Goal: Information Seeking & Learning: Learn about a topic

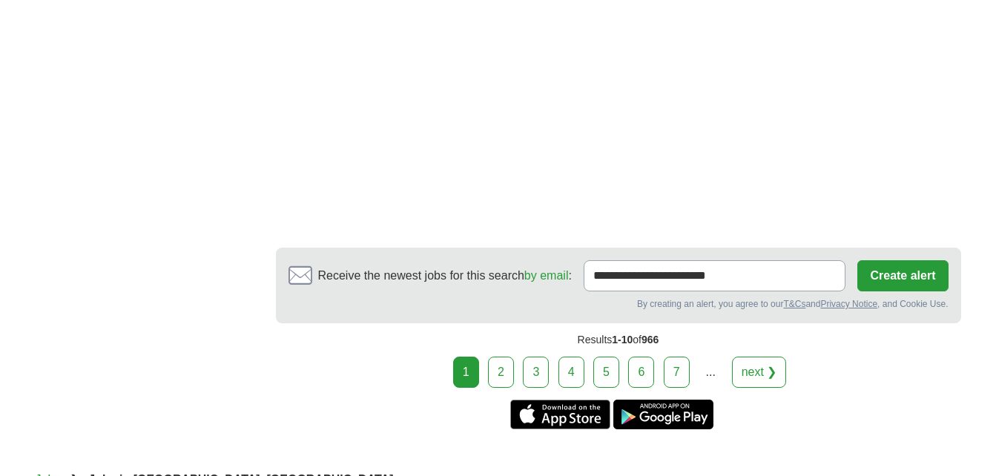
scroll to position [2763, 0]
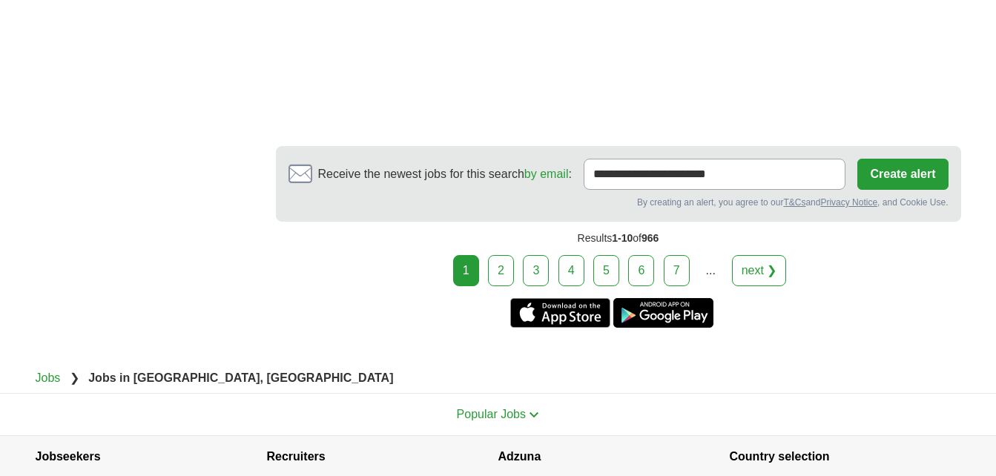
click at [499, 268] on link "2" at bounding box center [501, 270] width 26 height 31
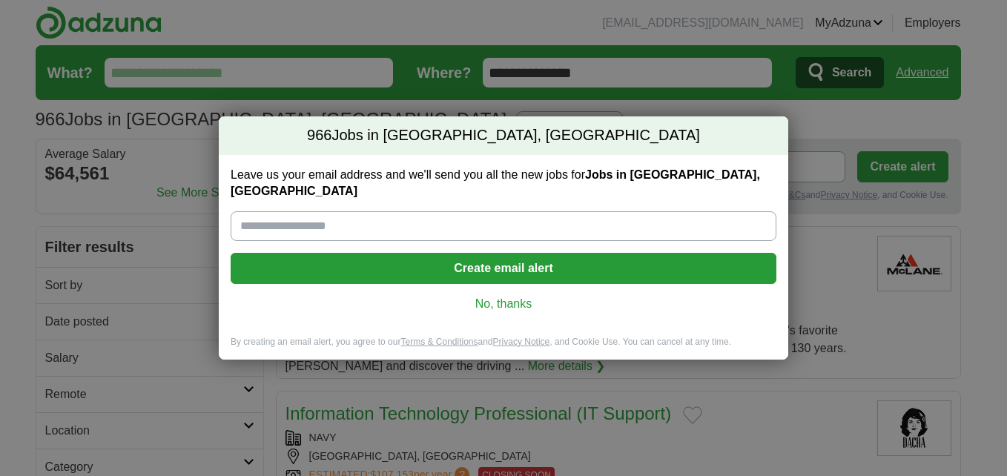
click at [505, 296] on link "No, thanks" at bounding box center [503, 304] width 522 height 16
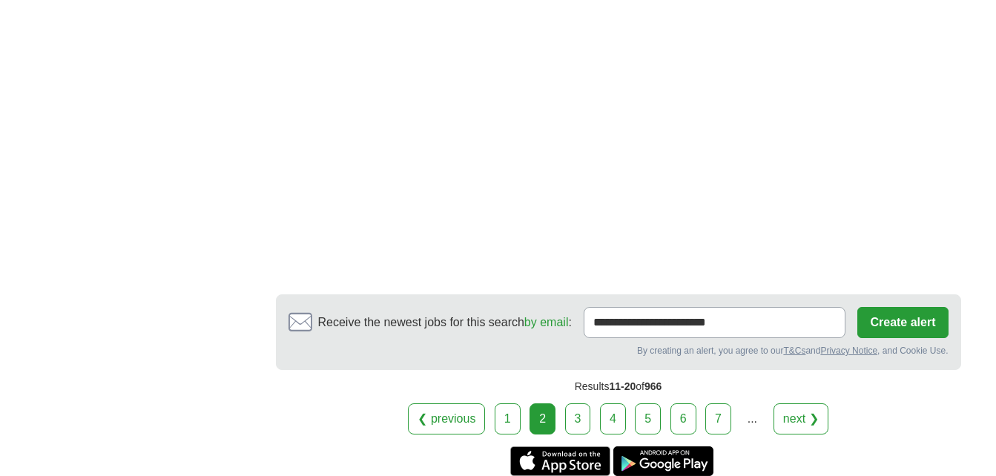
scroll to position [2501, 0]
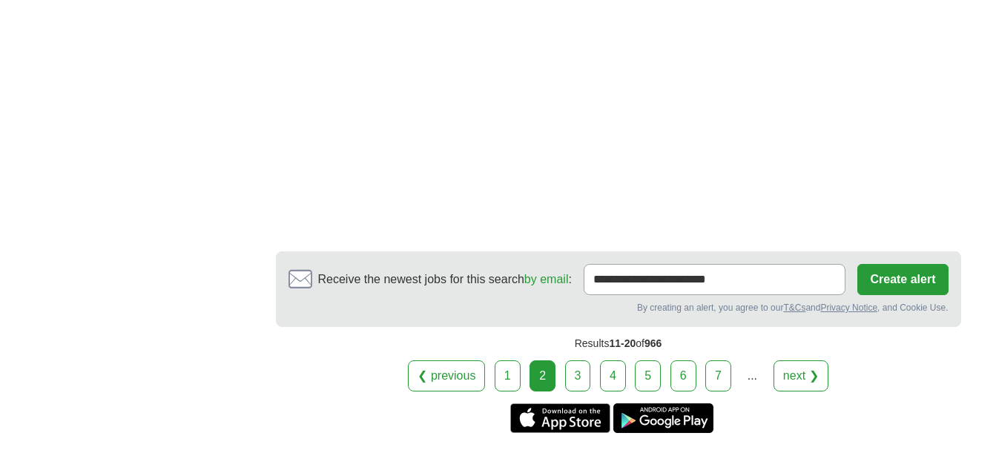
click at [578, 370] on link "3" at bounding box center [578, 375] width 26 height 31
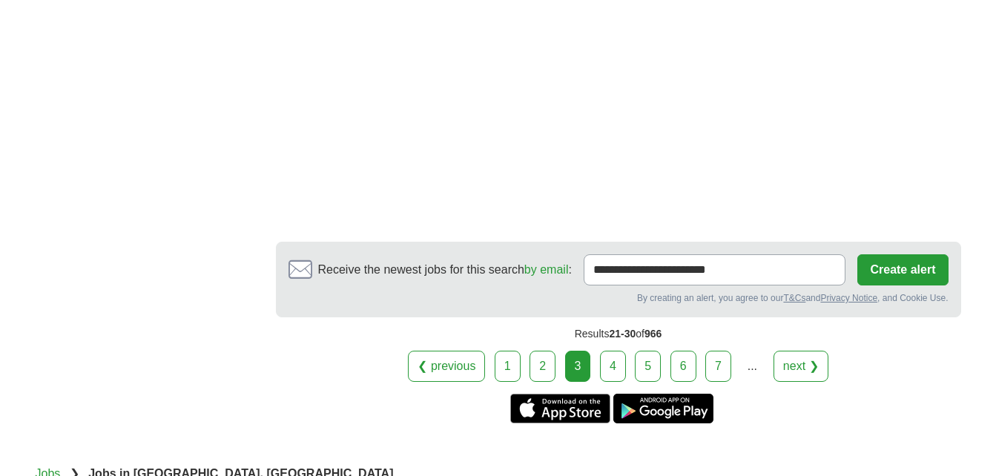
scroll to position [2653, 0]
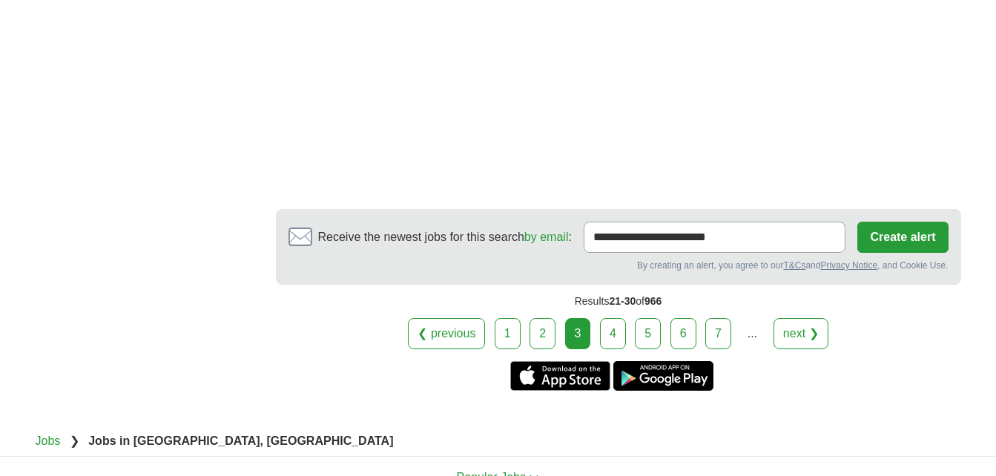
click at [621, 334] on link "4" at bounding box center [613, 333] width 26 height 31
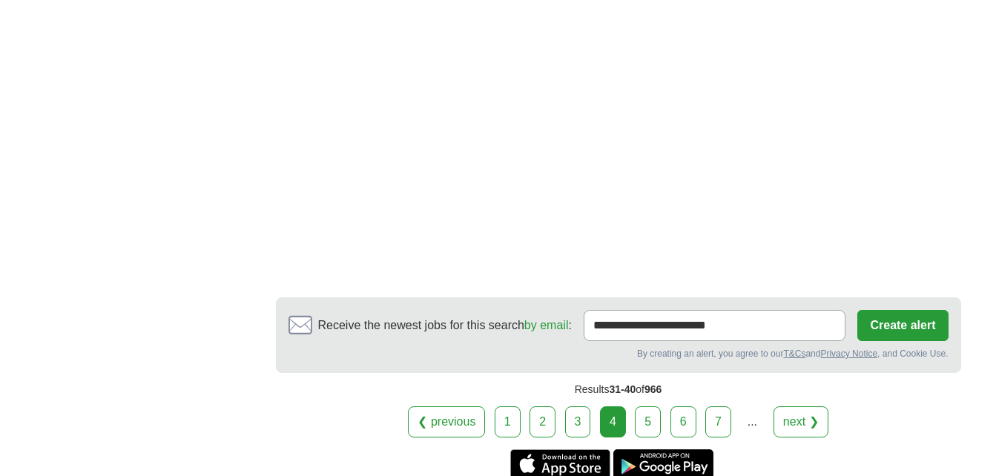
scroll to position [2561, 0]
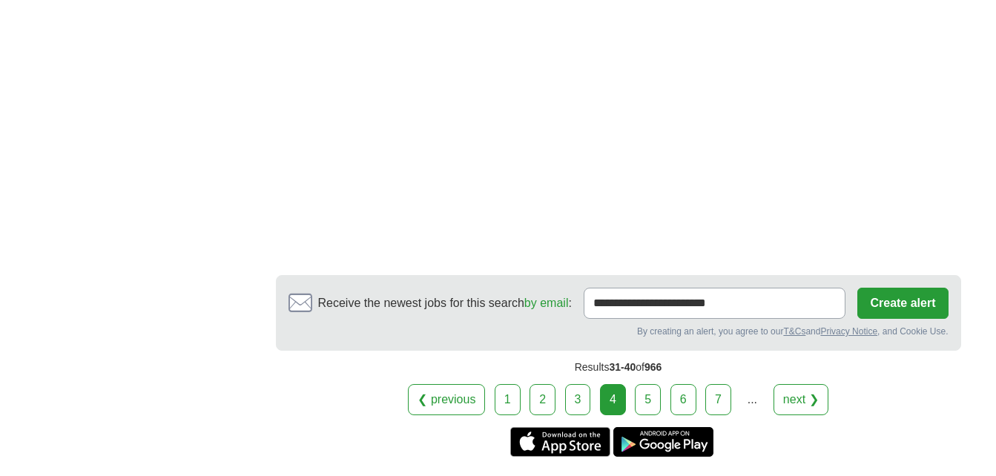
click at [647, 390] on link "5" at bounding box center [648, 399] width 26 height 31
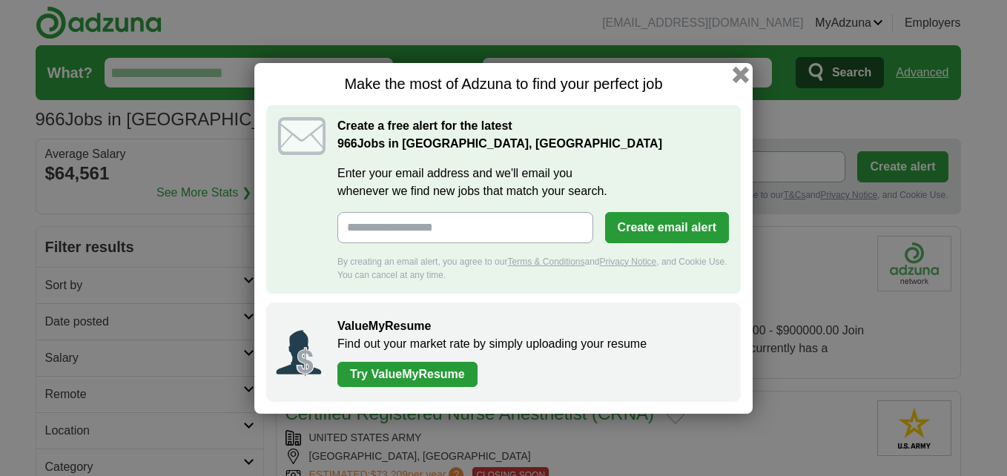
click at [740, 67] on button "button" at bounding box center [741, 74] width 16 height 16
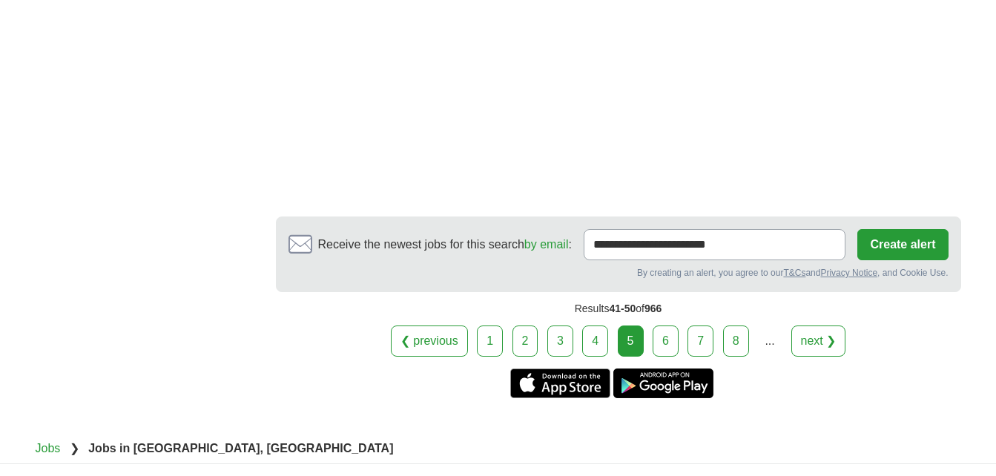
scroll to position [2663, 0]
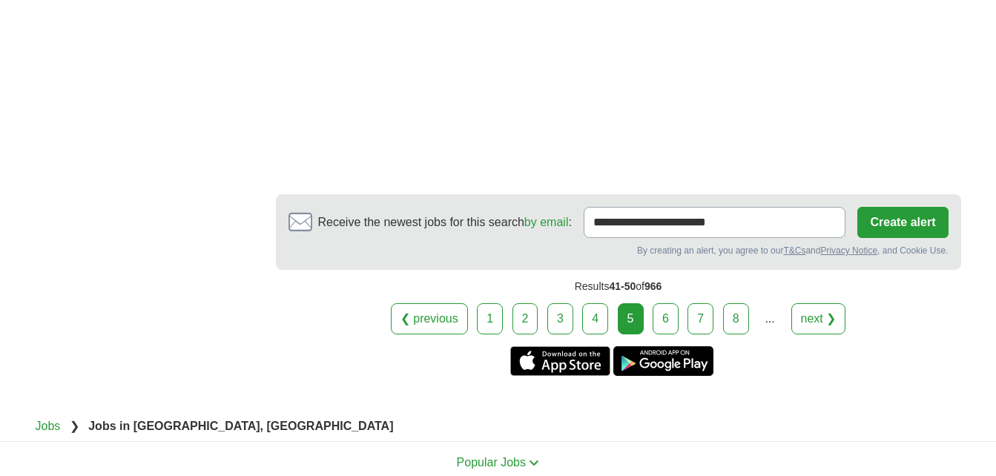
click at [669, 325] on link "6" at bounding box center [665, 318] width 26 height 31
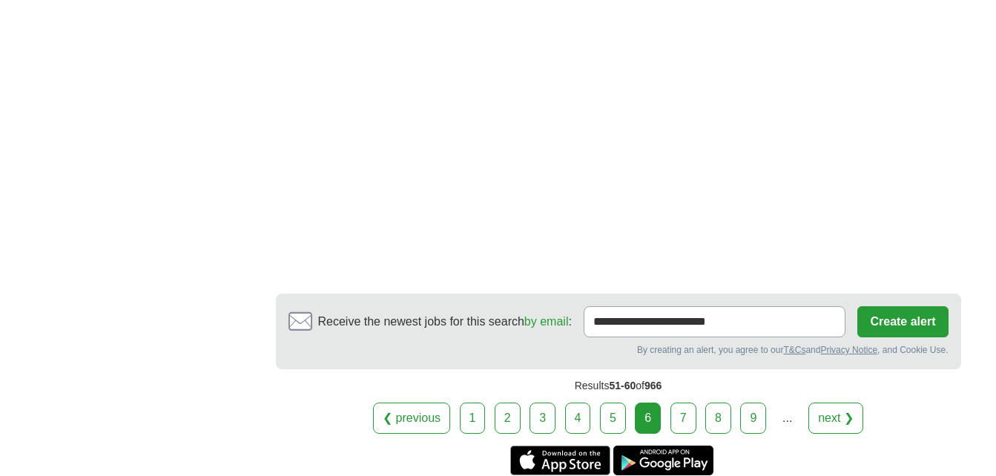
scroll to position [2516, 0]
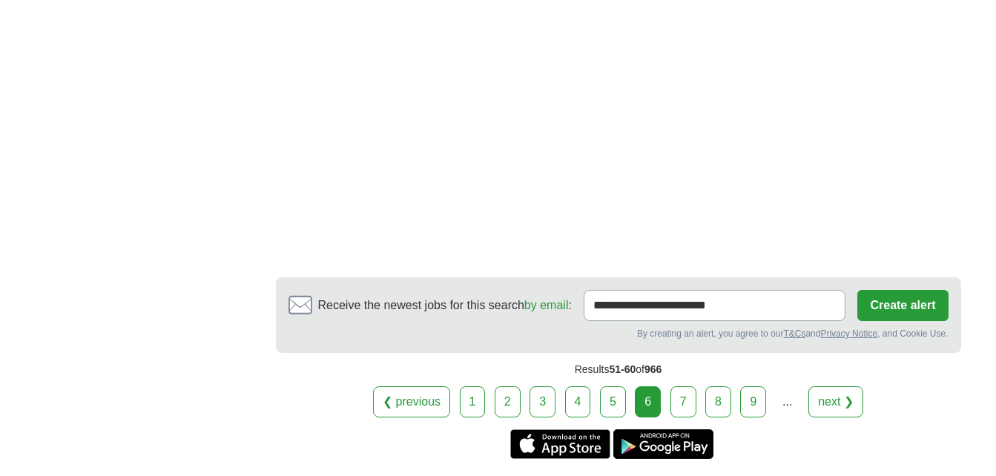
click at [684, 386] on link "7" at bounding box center [683, 401] width 26 height 31
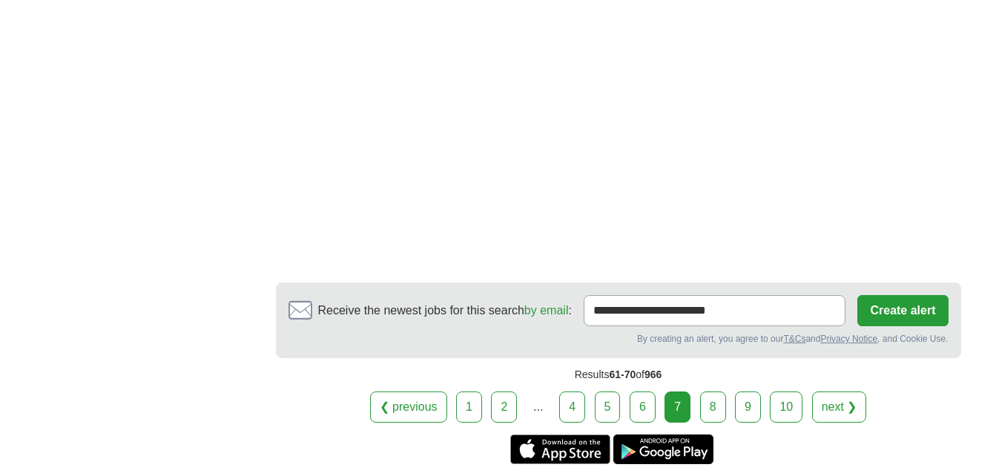
scroll to position [2505, 0]
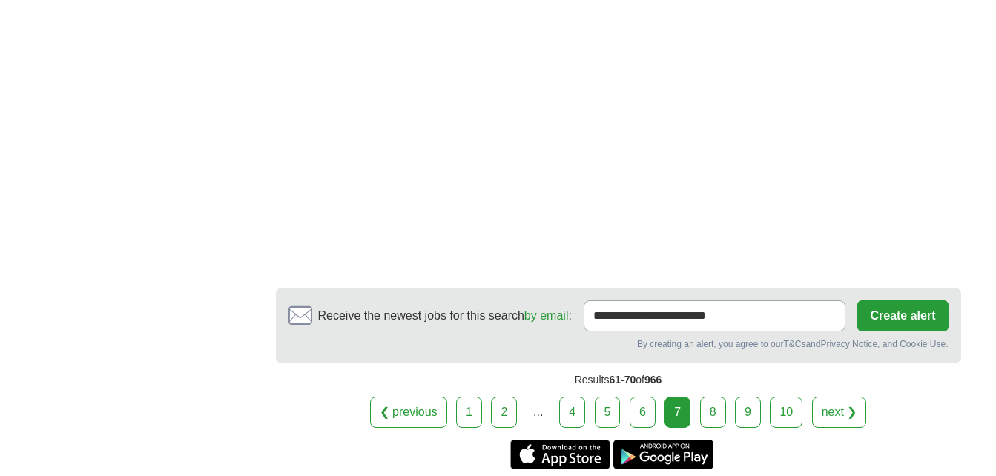
click at [717, 397] on link "8" at bounding box center [713, 412] width 26 height 31
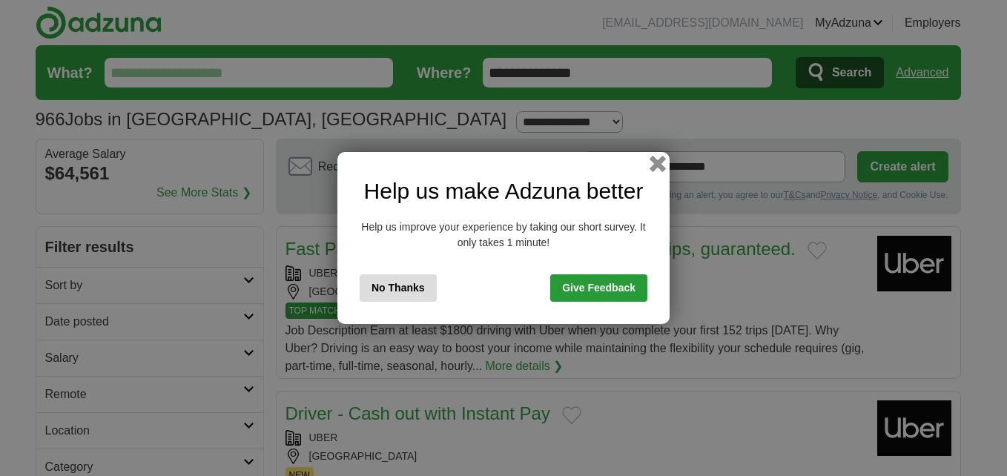
click at [661, 166] on button "button" at bounding box center [658, 164] width 16 height 16
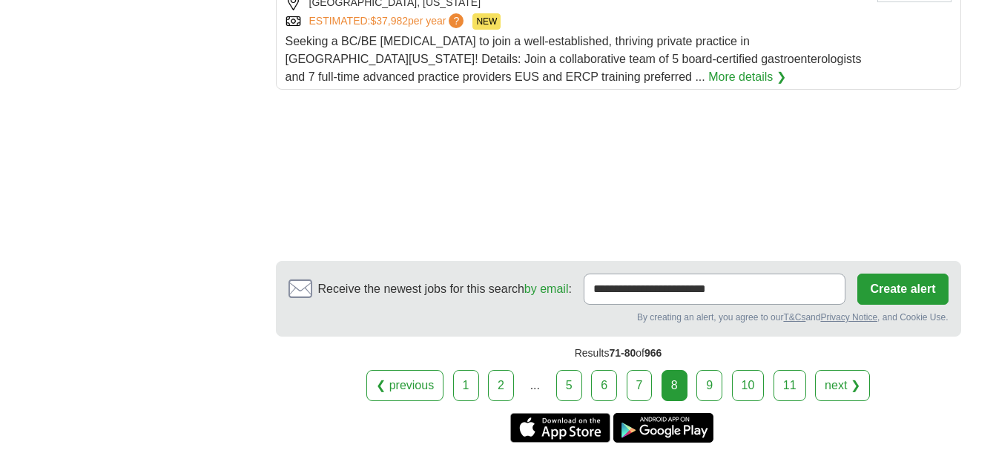
scroll to position [1933, 0]
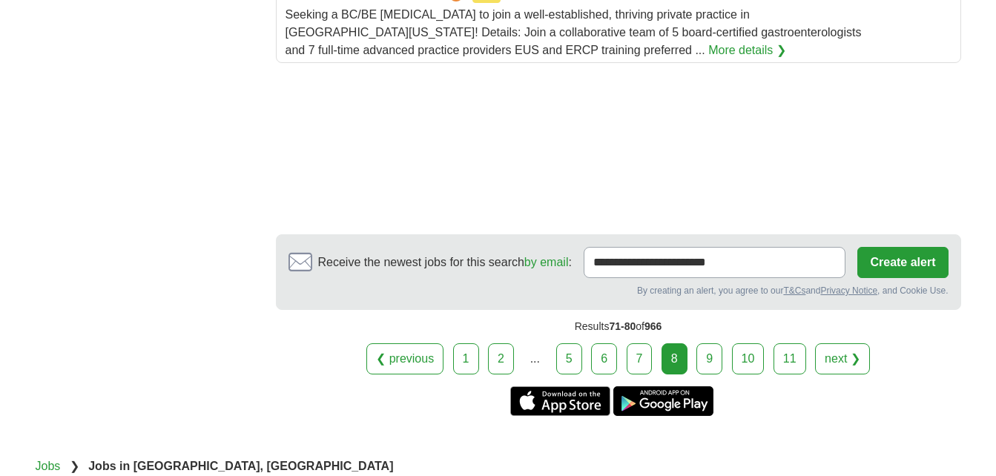
click at [713, 346] on link "9" at bounding box center [709, 358] width 26 height 31
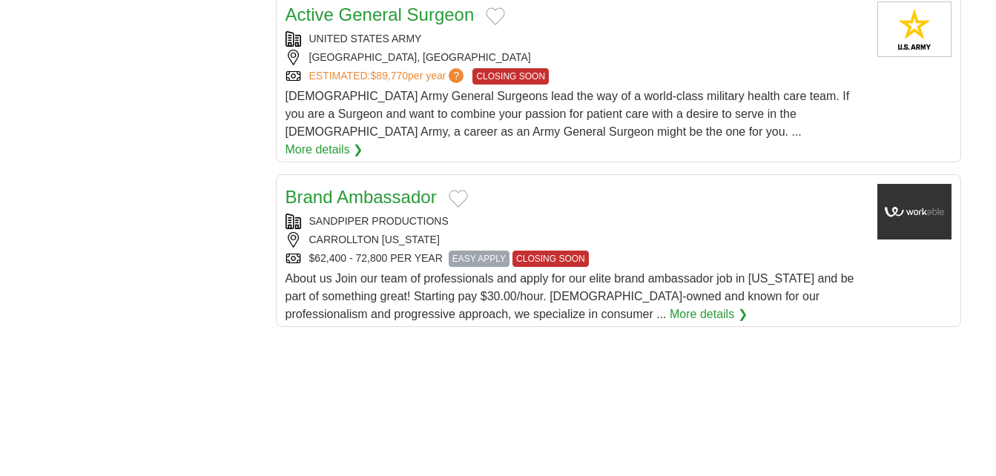
scroll to position [1779, 0]
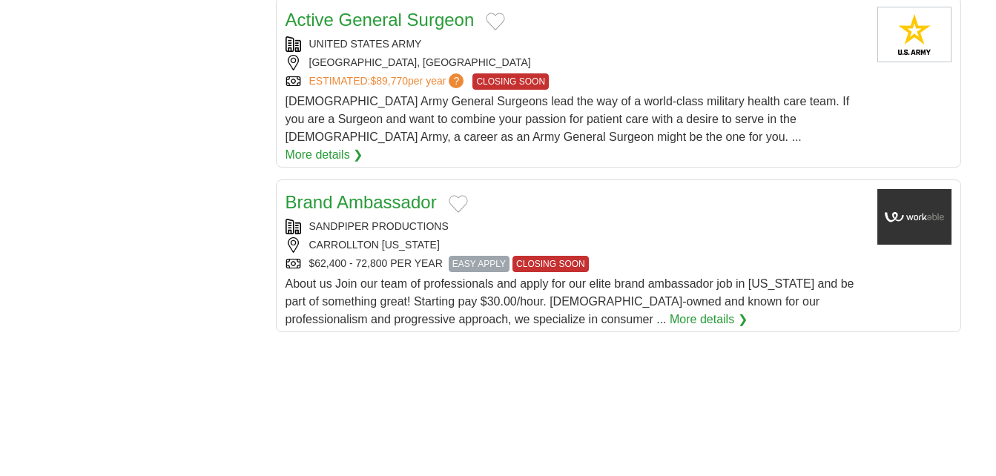
click at [414, 192] on link "Brand Ambassador" at bounding box center [360, 202] width 151 height 20
click at [465, 195] on button "Add to favorite jobs" at bounding box center [458, 204] width 19 height 18
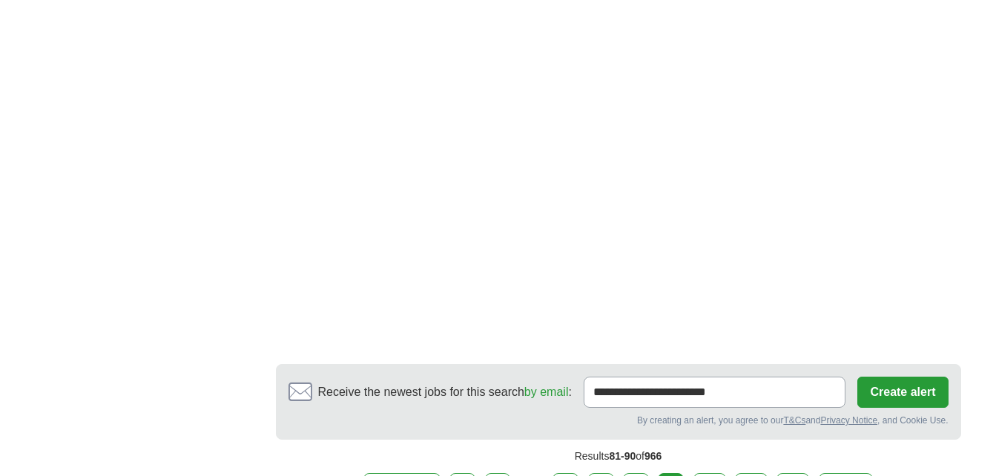
scroll to position [2347, 0]
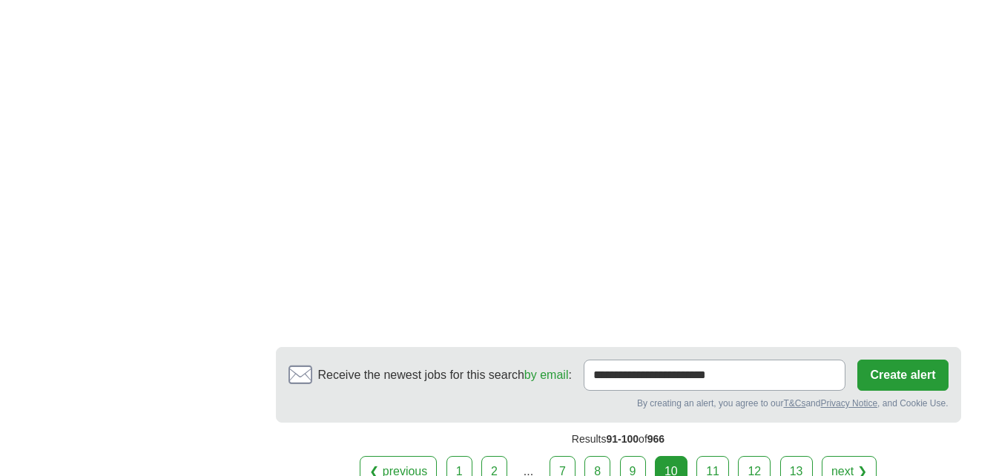
scroll to position [2602, 0]
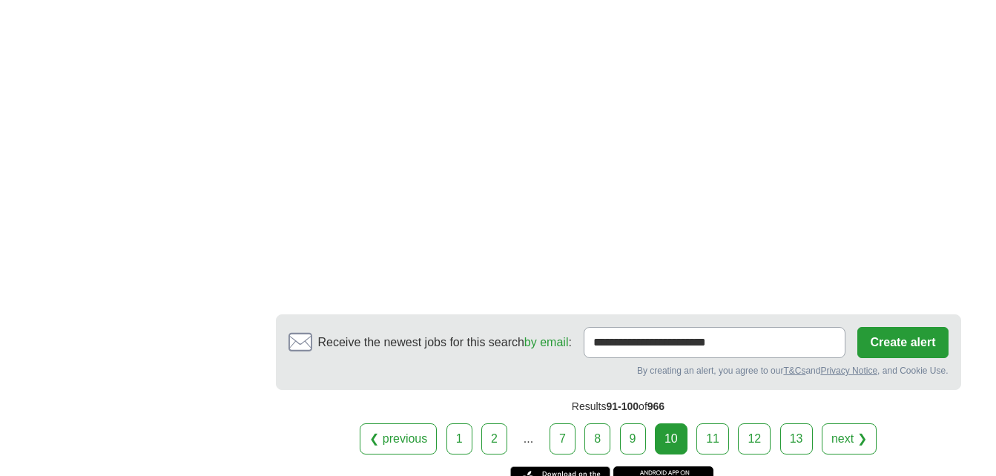
click at [713, 423] on link "11" at bounding box center [712, 438] width 33 height 31
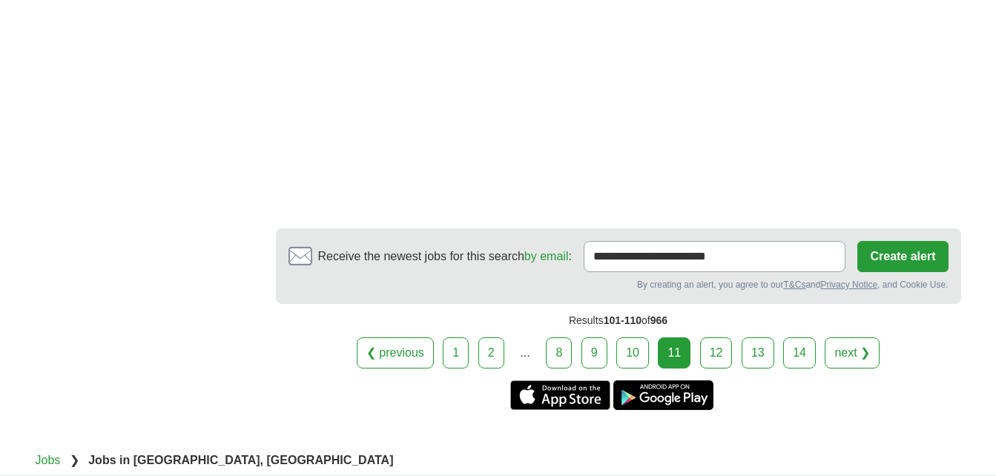
scroll to position [2725, 0]
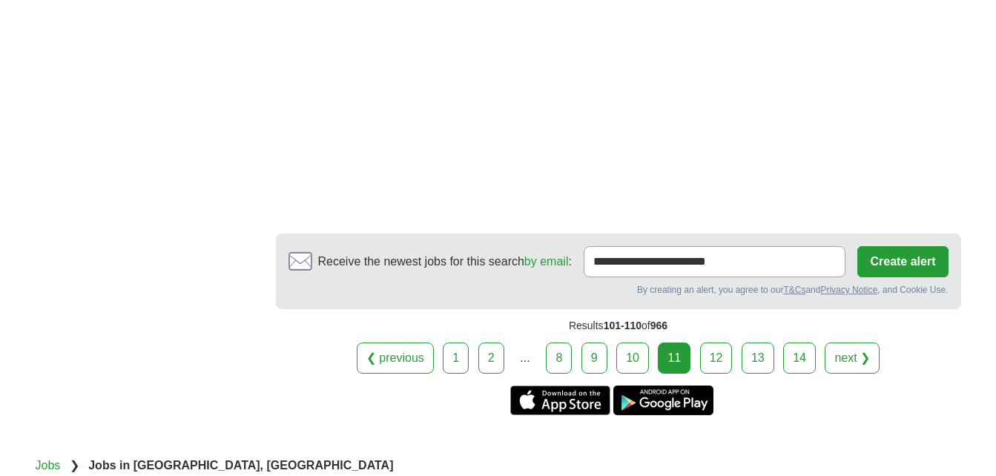
click at [724, 343] on link "12" at bounding box center [716, 358] width 33 height 31
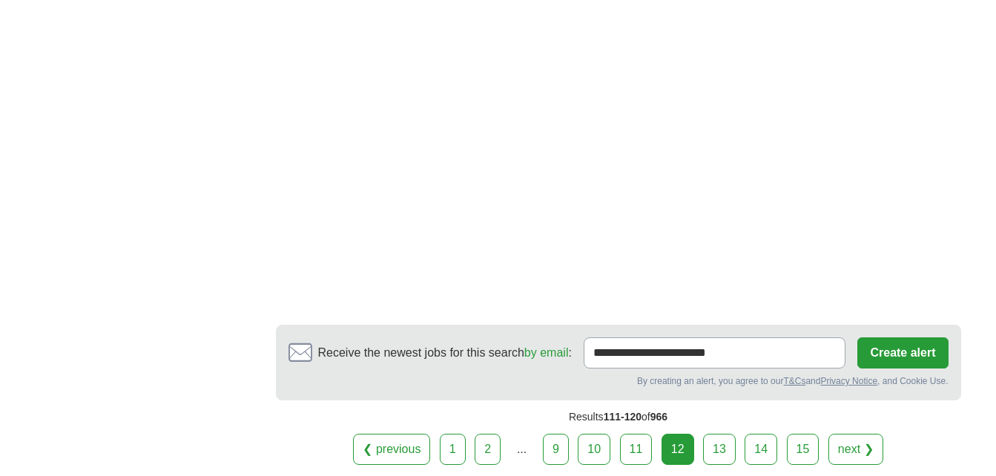
scroll to position [2530, 0]
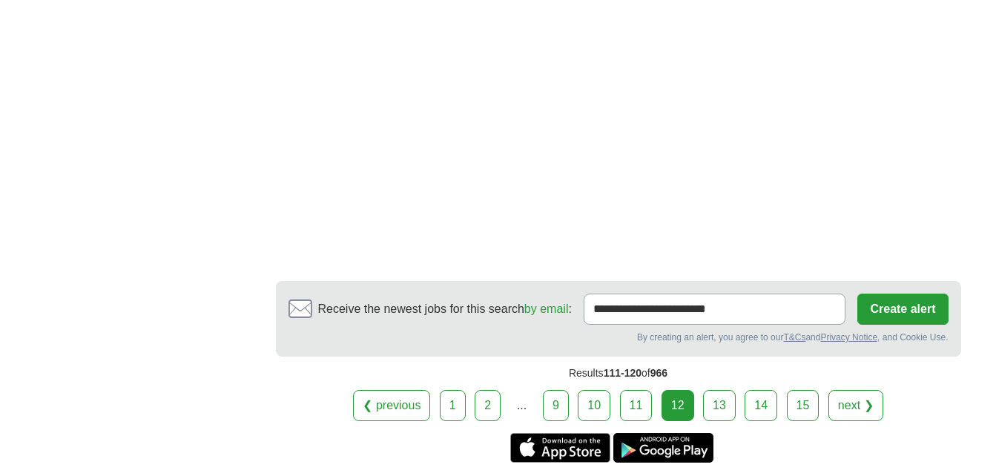
click at [725, 390] on link "13" at bounding box center [719, 405] width 33 height 31
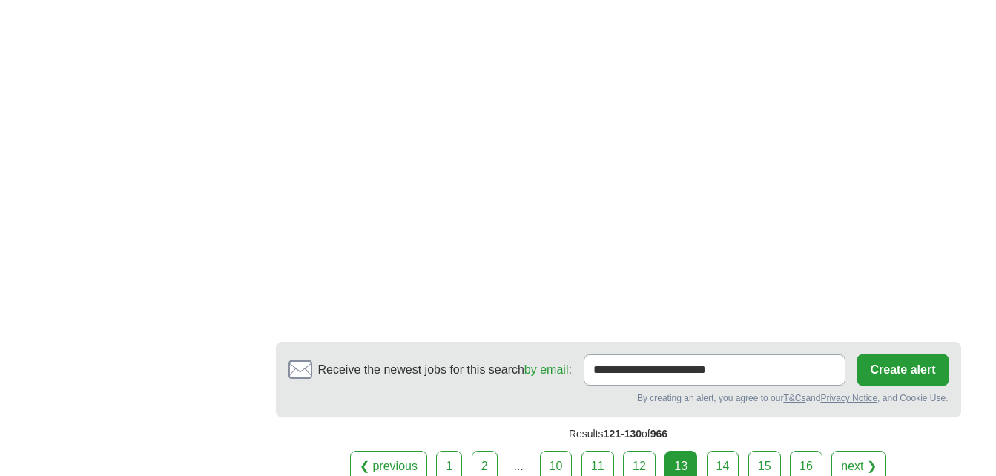
scroll to position [2519, 0]
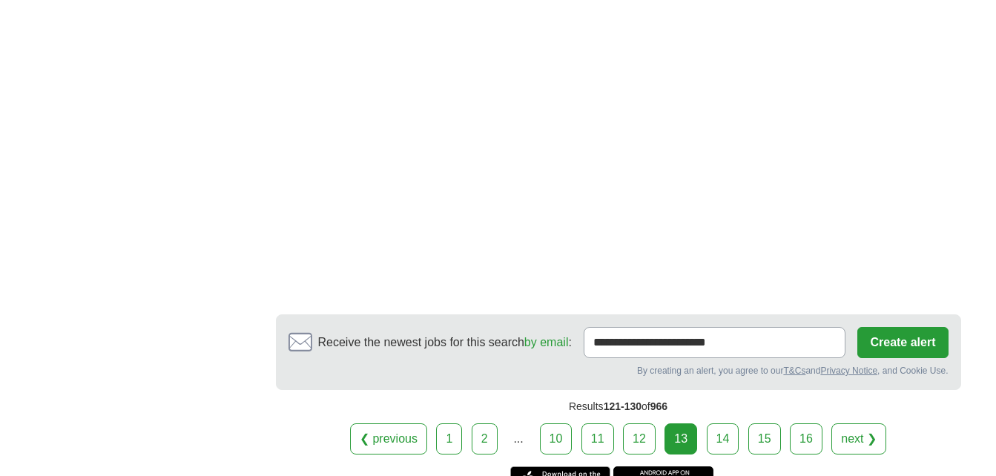
click at [726, 423] on link "14" at bounding box center [723, 438] width 33 height 31
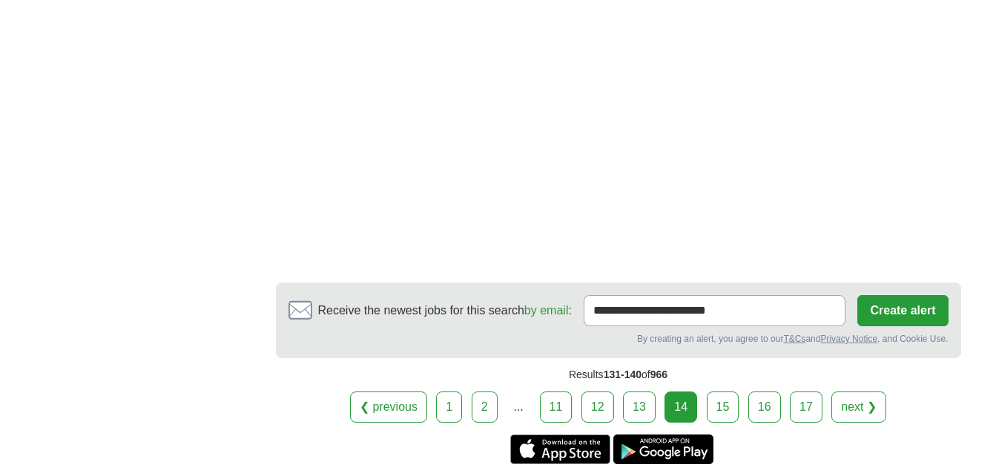
scroll to position [2549, 0]
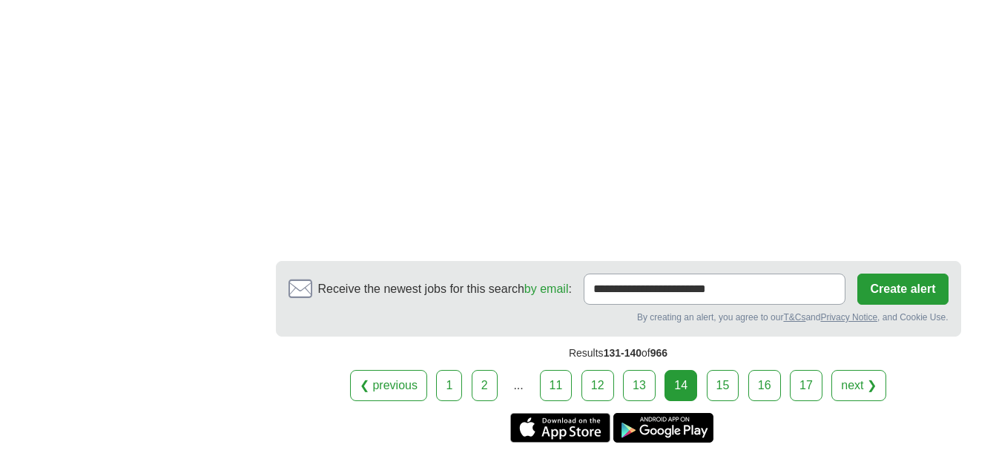
click at [715, 370] on link "15" at bounding box center [723, 385] width 33 height 31
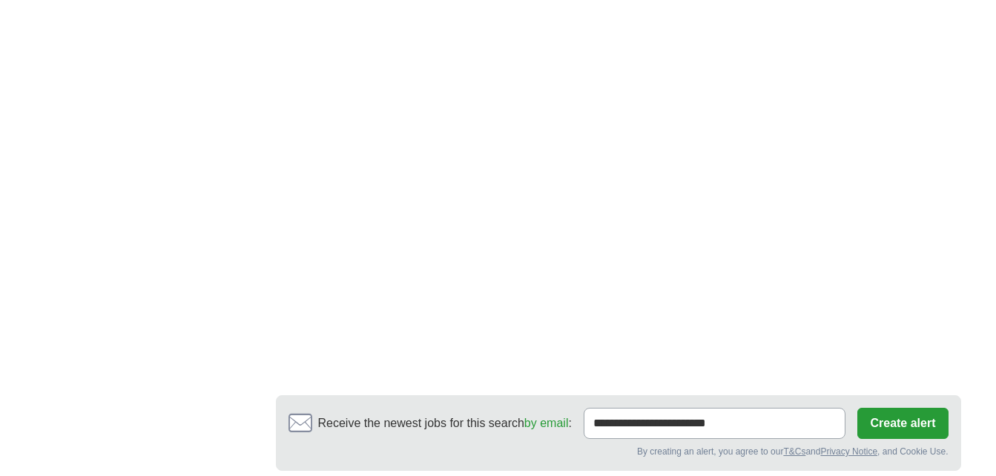
scroll to position [2453, 0]
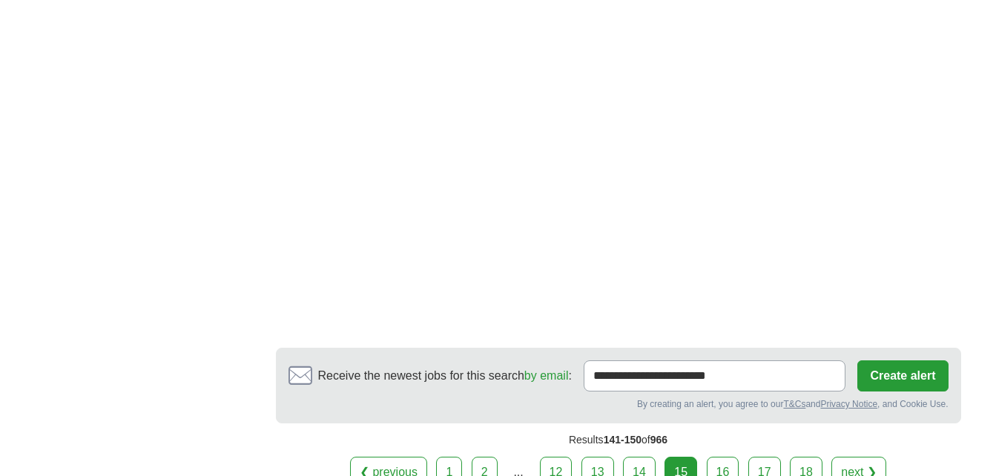
click at [725, 457] on link "16" at bounding box center [723, 472] width 33 height 31
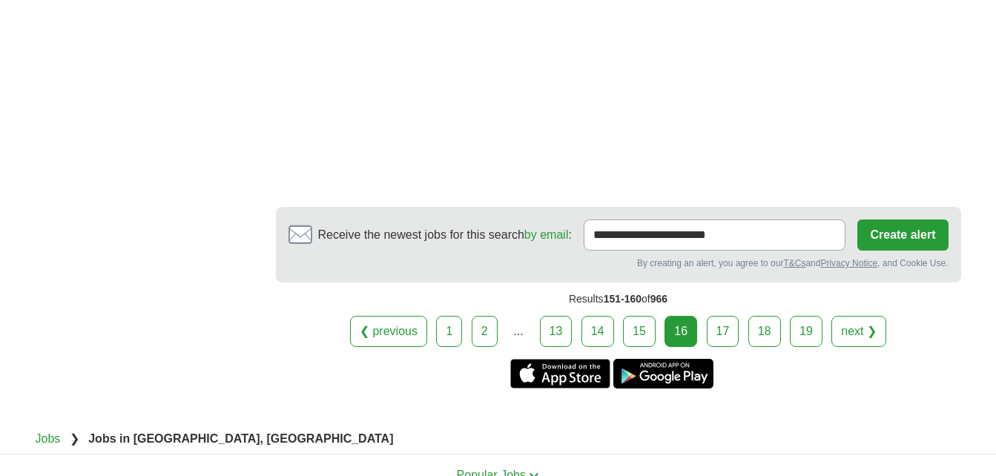
scroll to position [2649, 0]
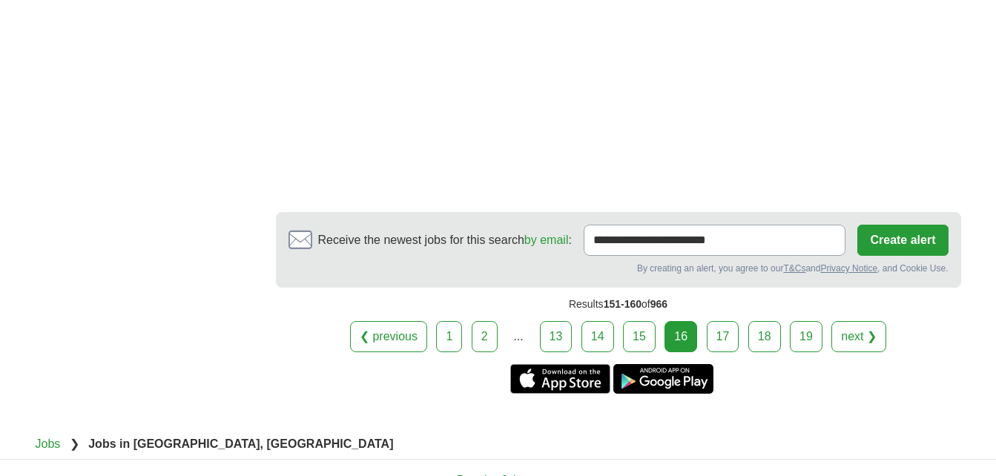
click at [723, 321] on link "17" at bounding box center [723, 336] width 33 height 31
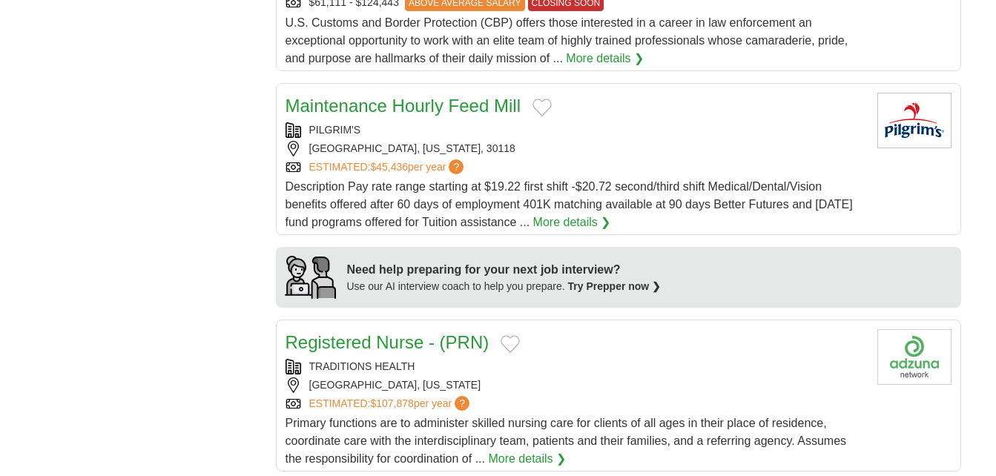
scroll to position [1088, 0]
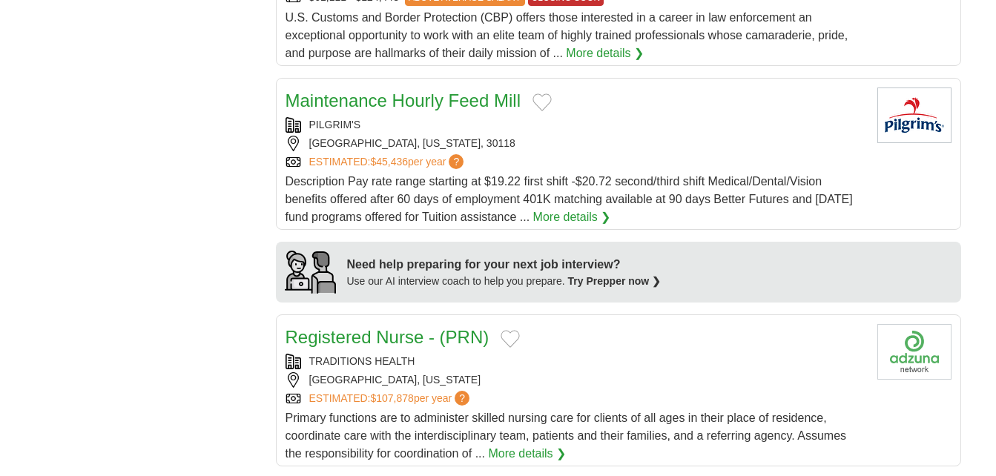
click at [472, 90] on link "Maintenance Hourly Feed Mill" at bounding box center [402, 100] width 235 height 20
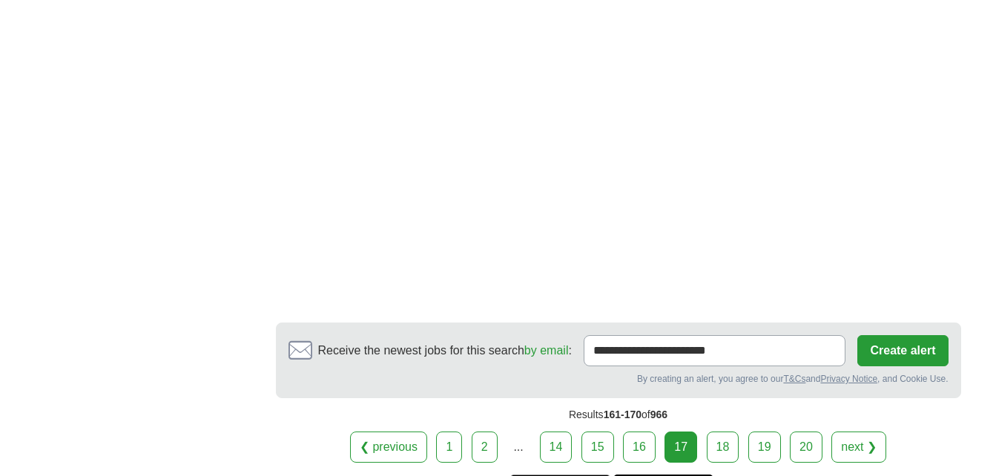
scroll to position [2566, 0]
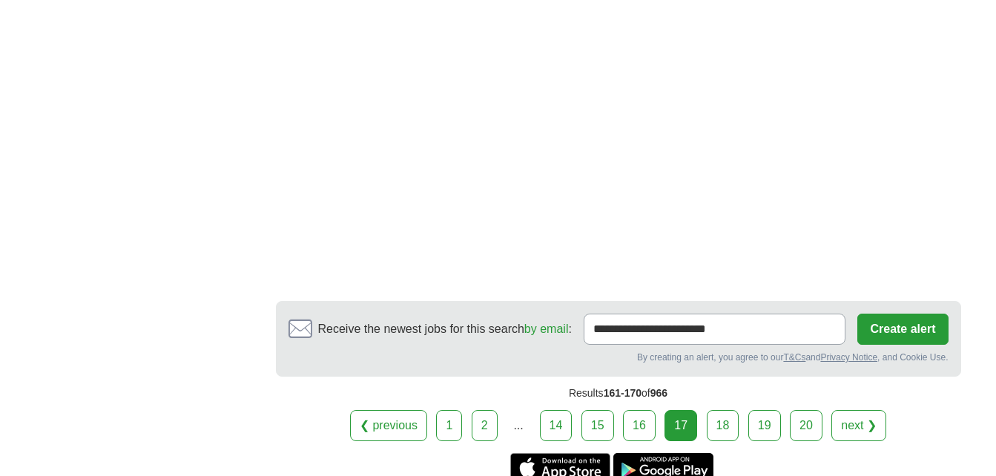
click at [733, 410] on link "18" at bounding box center [723, 425] width 33 height 31
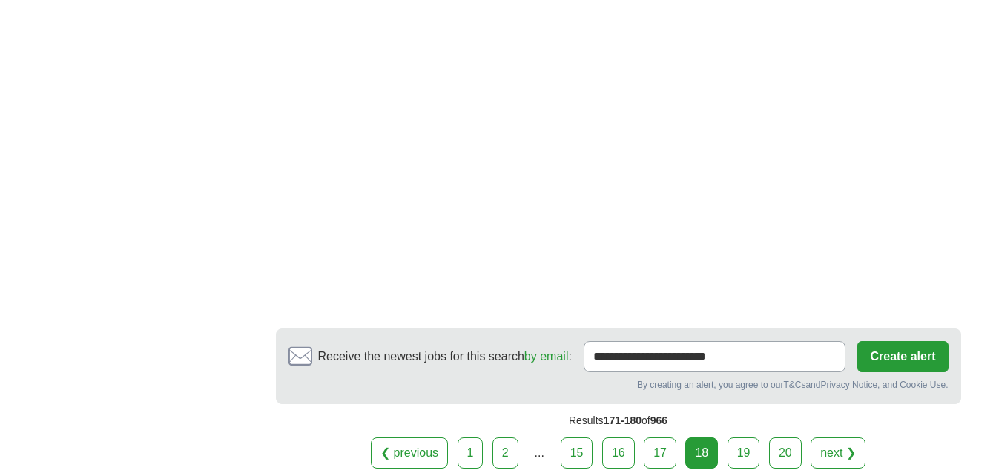
scroll to position [2575, 0]
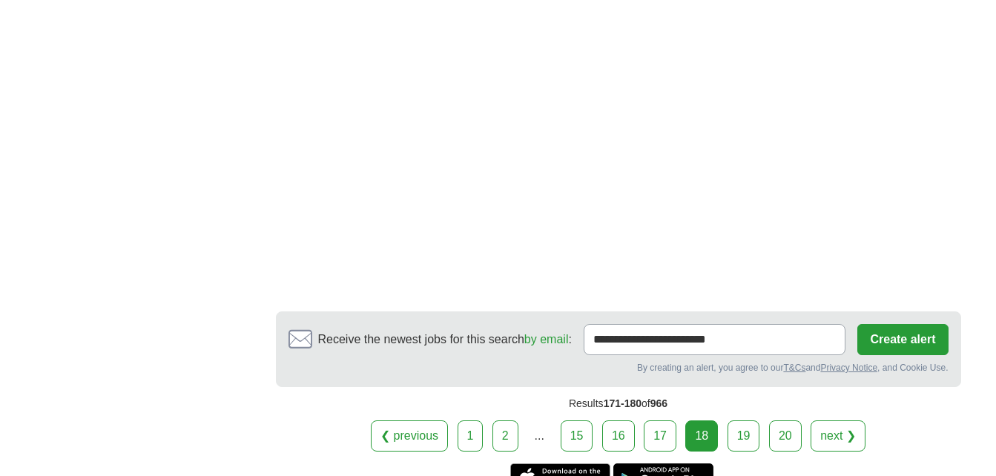
click at [754, 420] on link "19" at bounding box center [743, 435] width 33 height 31
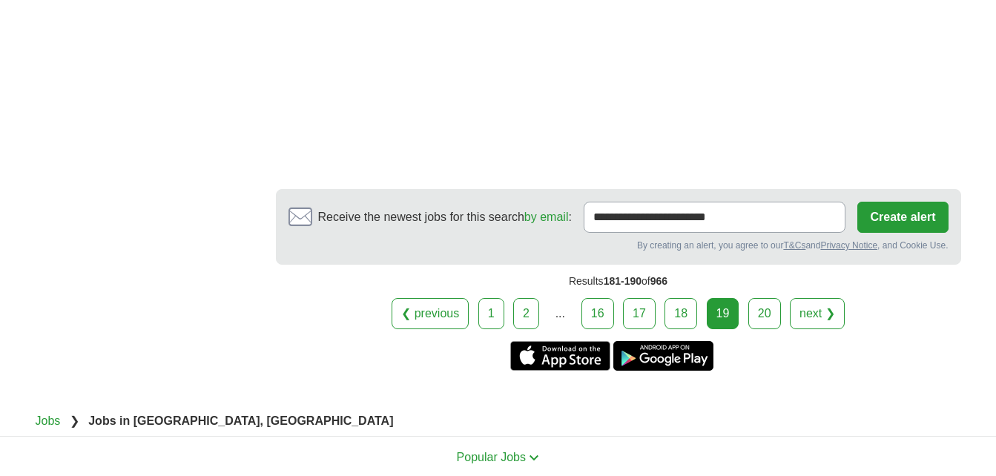
scroll to position [2545, 0]
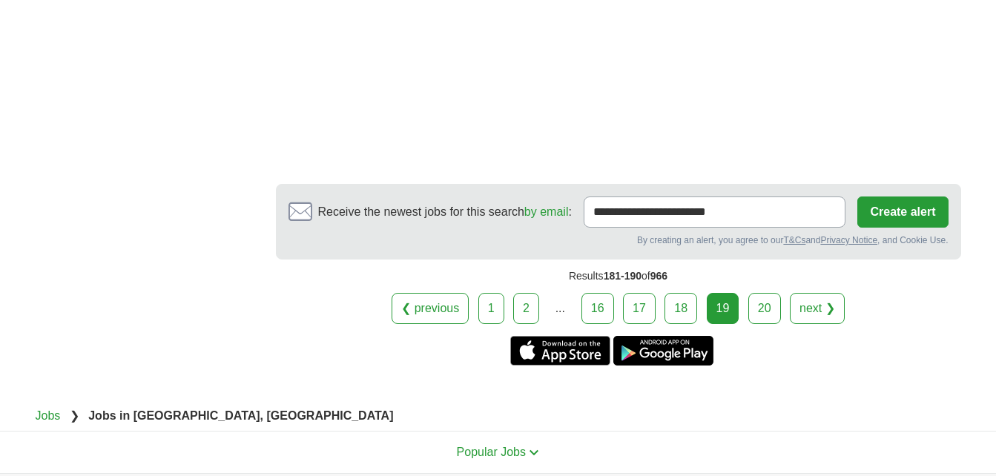
click at [763, 318] on link "20" at bounding box center [764, 308] width 33 height 31
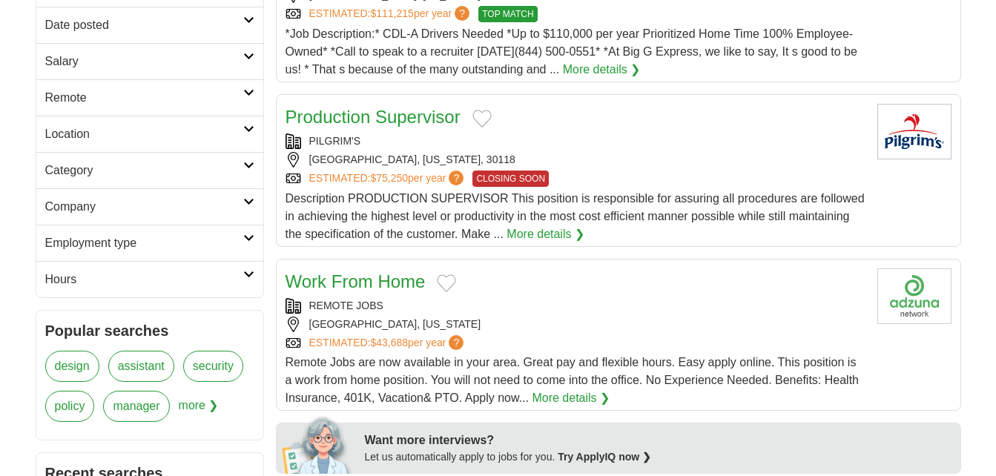
scroll to position [305, 0]
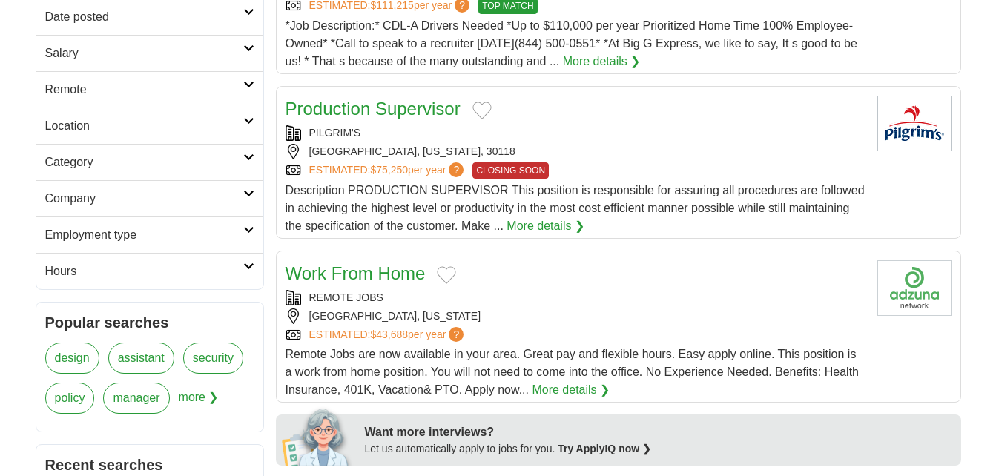
click at [402, 262] on h2 "Work From Home" at bounding box center [355, 273] width 140 height 27
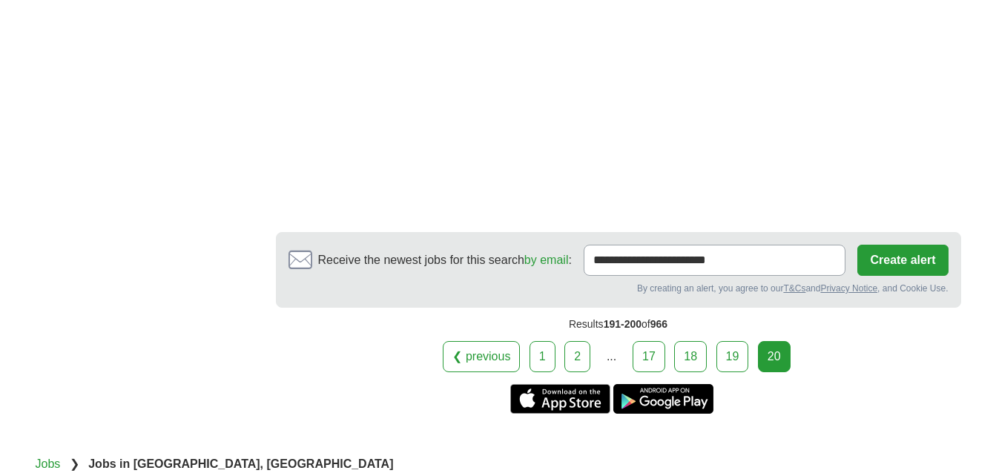
scroll to position [2786, 0]
